Goal: Task Accomplishment & Management: Use online tool/utility

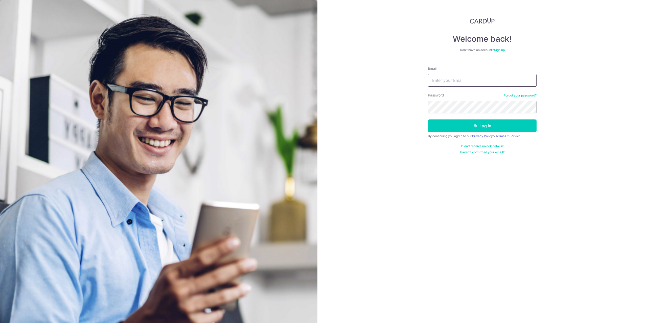
click at [447, 84] on input "Email" at bounding box center [482, 80] width 109 height 13
type input "yang@substancefilms.com"
click at [480, 125] on button "Log in" at bounding box center [482, 125] width 109 height 13
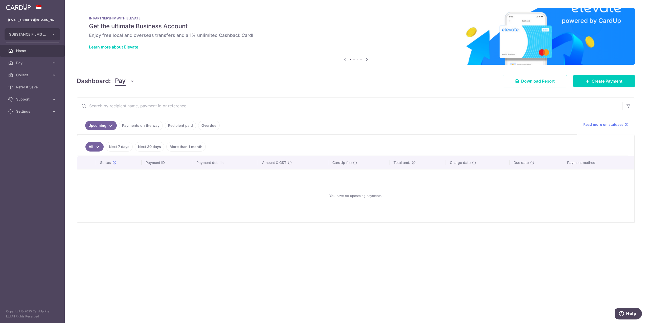
click at [177, 126] on link "Recipient paid" at bounding box center [180, 126] width 31 height 10
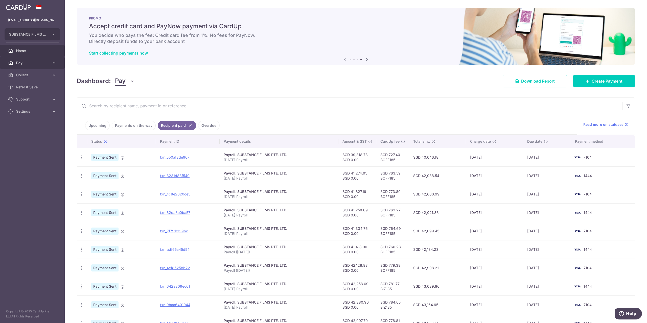
click at [25, 62] on span "Pay" at bounding box center [32, 62] width 33 height 5
click at [29, 75] on span "Payments" at bounding box center [32, 74] width 33 height 5
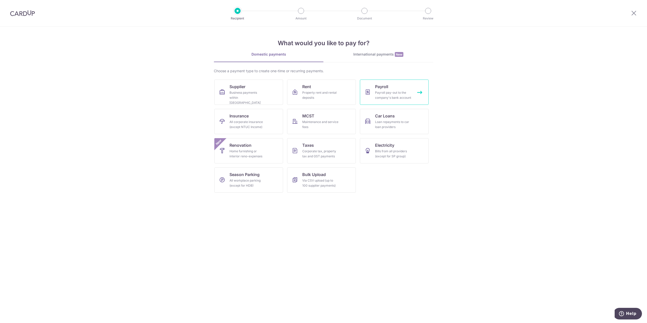
click at [398, 96] on div "Payroll pay-out to the company's bank account" at bounding box center [393, 95] width 36 height 10
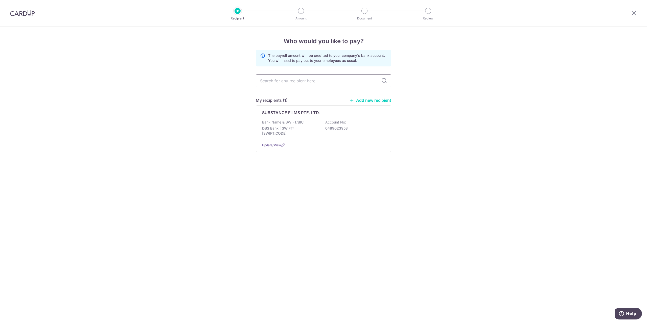
click at [311, 83] on input "text" at bounding box center [323, 81] width 135 height 13
click at [451, 109] on div "Who would you like to pay? The payroll amount will be credited to your company'…" at bounding box center [323, 175] width 647 height 297
click at [283, 129] on p "DBS Bank | SWIFT: DBSSSGSGXXX" at bounding box center [290, 131] width 57 height 10
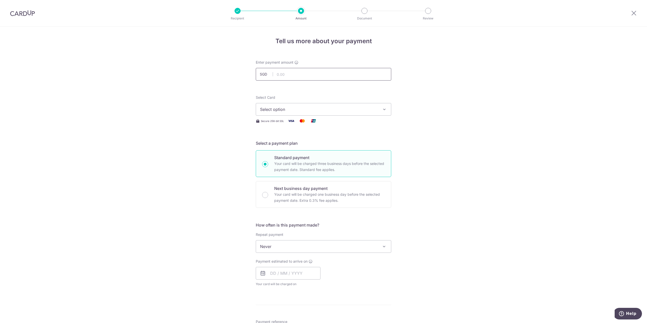
click at [296, 74] on input "text" at bounding box center [323, 74] width 135 height 13
type input "39,374.76"
click at [467, 72] on div "Tell us more about your payment Enter payment amount SGD 39,374.76 39374.76 Sel…" at bounding box center [323, 270] width 647 height 486
click at [298, 110] on span "Select option" at bounding box center [319, 109] width 118 height 6
click at [288, 143] on span "**** 1444" at bounding box center [281, 145] width 19 height 6
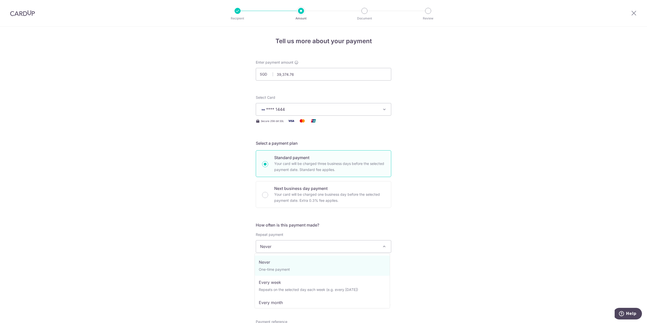
click at [328, 245] on span "Never" at bounding box center [323, 246] width 135 height 12
click at [379, 211] on form "Enter payment amount SGD 39,374.76 39374.76 Select Card **** 1444 Add credit ca…" at bounding box center [323, 274] width 135 height 429
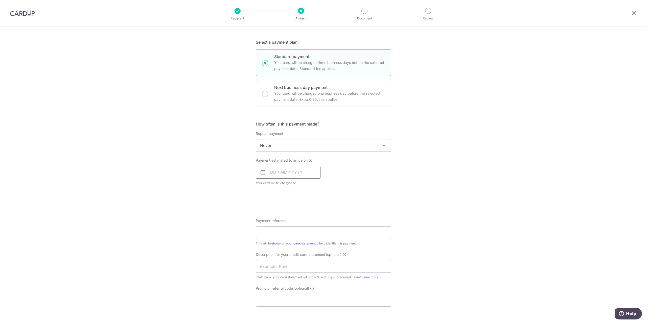
click at [293, 173] on input "text" at bounding box center [288, 172] width 65 height 13
click at [340, 162] on div "Payment estimated to arrive on Prev Next Sep Oct Nov Dec 2025 2026 2027 2028 20…" at bounding box center [323, 172] width 141 height 28
click at [292, 173] on input "text" at bounding box center [288, 172] width 65 height 13
click at [303, 226] on link "18" at bounding box center [306, 228] width 8 height 8
type input "18/09/2025"
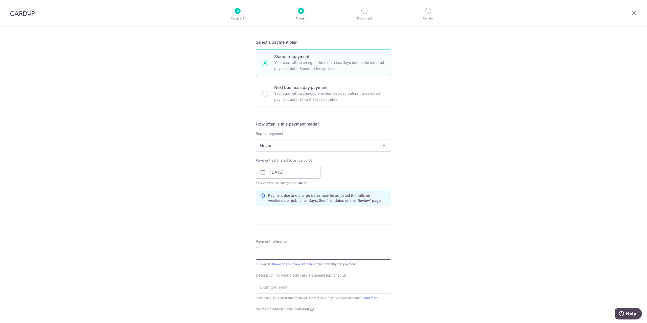
click at [264, 252] on input "Payment reference" at bounding box center [323, 253] width 135 height 13
click at [317, 255] on input "August 2025 Payroll" at bounding box center [323, 253] width 135 height 13
drag, startPoint x: 306, startPoint y: 251, endPoint x: 254, endPoint y: 253, distance: 52.3
click at [254, 253] on div "Tell us more about your payment Enter payment amount SGD 39,374.76 39374.76 Sel…" at bounding box center [323, 178] width 647 height 506
type input "a"
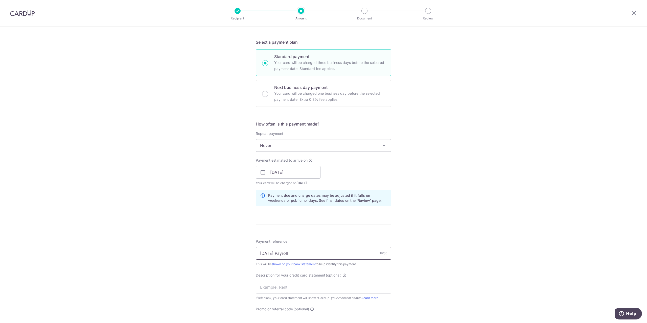
scroll to position [177, 0]
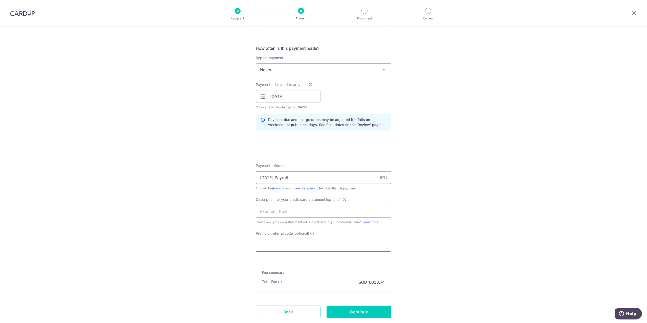
type input "August 2025 Payroll"
click at [277, 248] on input "Promo or referral code (optional)" at bounding box center [323, 245] width 135 height 13
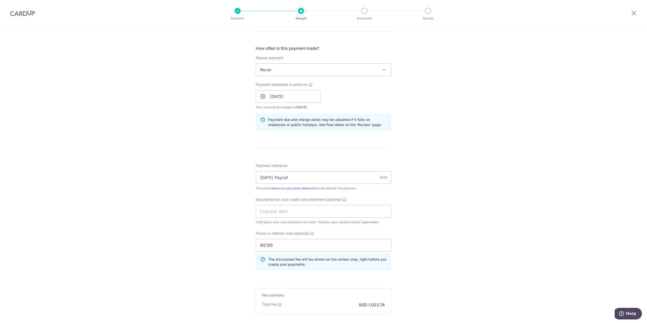
click at [480, 201] on div "Tell us more about your payment Enter payment amount SGD 39,374.76 39374.76 Sel…" at bounding box center [323, 114] width 647 height 529
drag, startPoint x: 283, startPoint y: 242, endPoint x: 246, endPoint y: 243, distance: 37.7
click at [246, 243] on div "Tell us more about your payment Enter payment amount SGD 39,374.76 39374.76 Sel…" at bounding box center [323, 114] width 647 height 529
paste input "OFF"
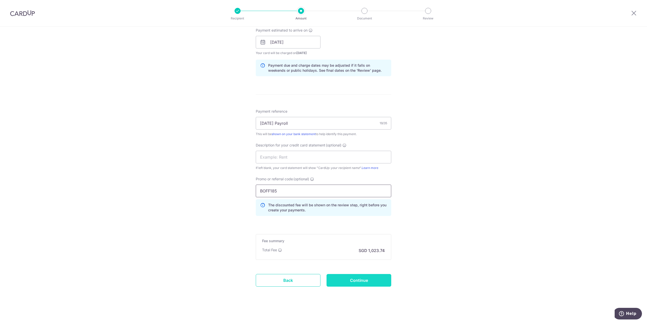
type input "BOFF185"
click at [366, 280] on input "Continue" at bounding box center [358, 280] width 65 height 13
type input "Create Schedule"
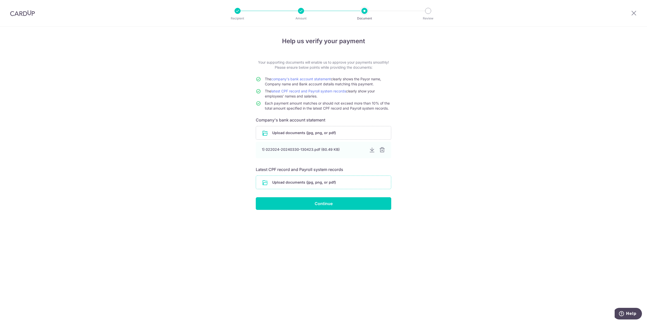
click at [316, 181] on input "file" at bounding box center [323, 182] width 135 height 13
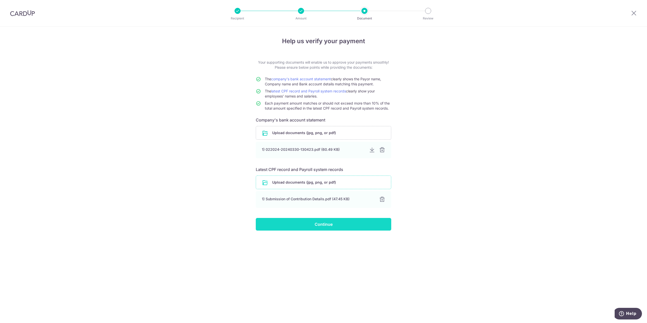
click at [325, 225] on input "Continue" at bounding box center [323, 224] width 135 height 13
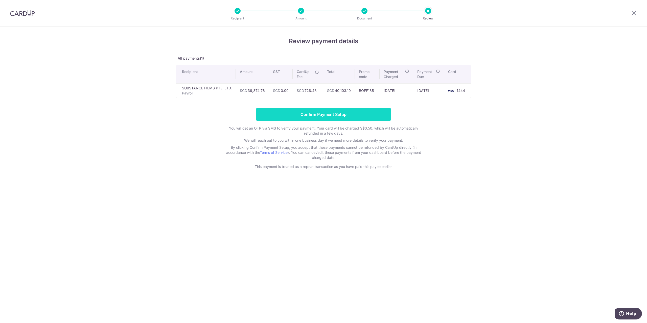
click at [319, 114] on input "Confirm Payment Setup" at bounding box center [323, 114] width 135 height 13
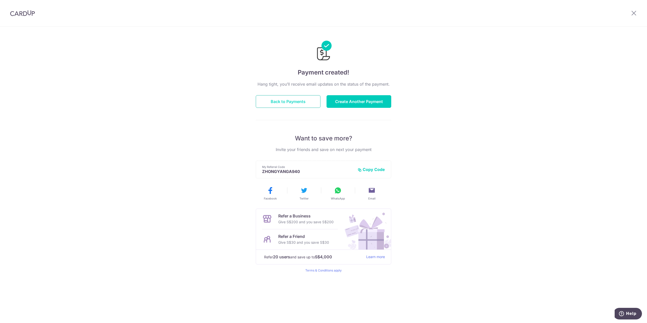
click at [298, 103] on button "Back to Payments" at bounding box center [288, 101] width 65 height 13
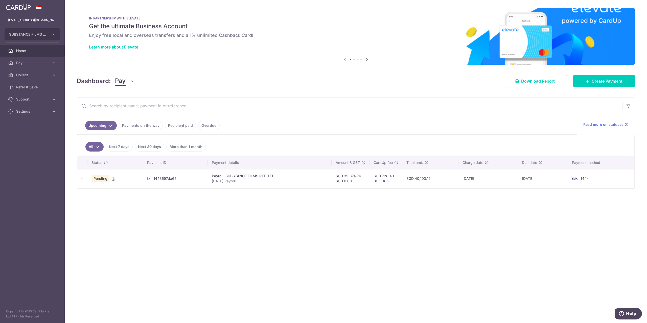
click at [179, 125] on link "Recipient paid" at bounding box center [180, 126] width 31 height 10
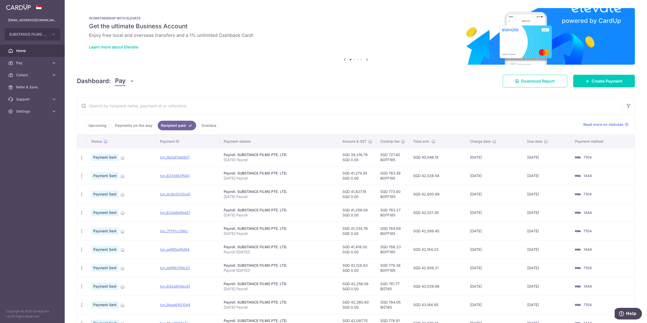
click at [141, 125] on link "Payments on the way" at bounding box center [134, 126] width 44 height 10
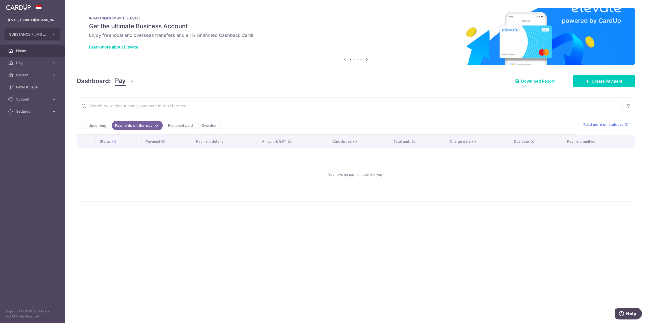
click at [100, 124] on link "Upcoming" at bounding box center [97, 126] width 25 height 10
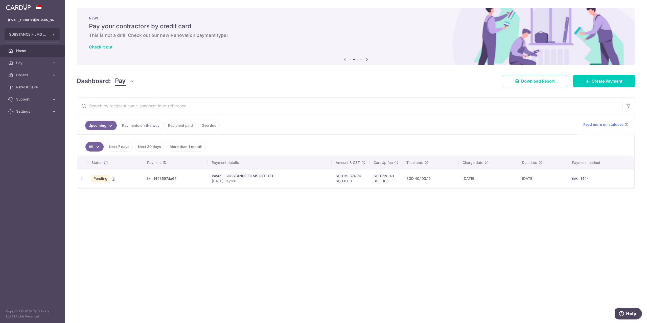
click at [183, 125] on link "Recipient paid" at bounding box center [180, 126] width 31 height 10
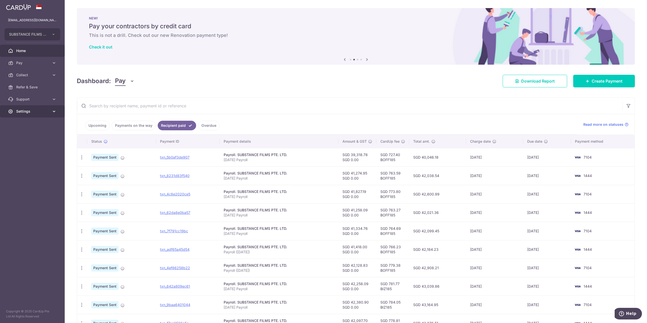
click at [26, 111] on span "Settings" at bounding box center [32, 111] width 33 height 5
click at [23, 136] on span "Logout" at bounding box center [32, 135] width 33 height 5
